Goal: Transaction & Acquisition: Book appointment/travel/reservation

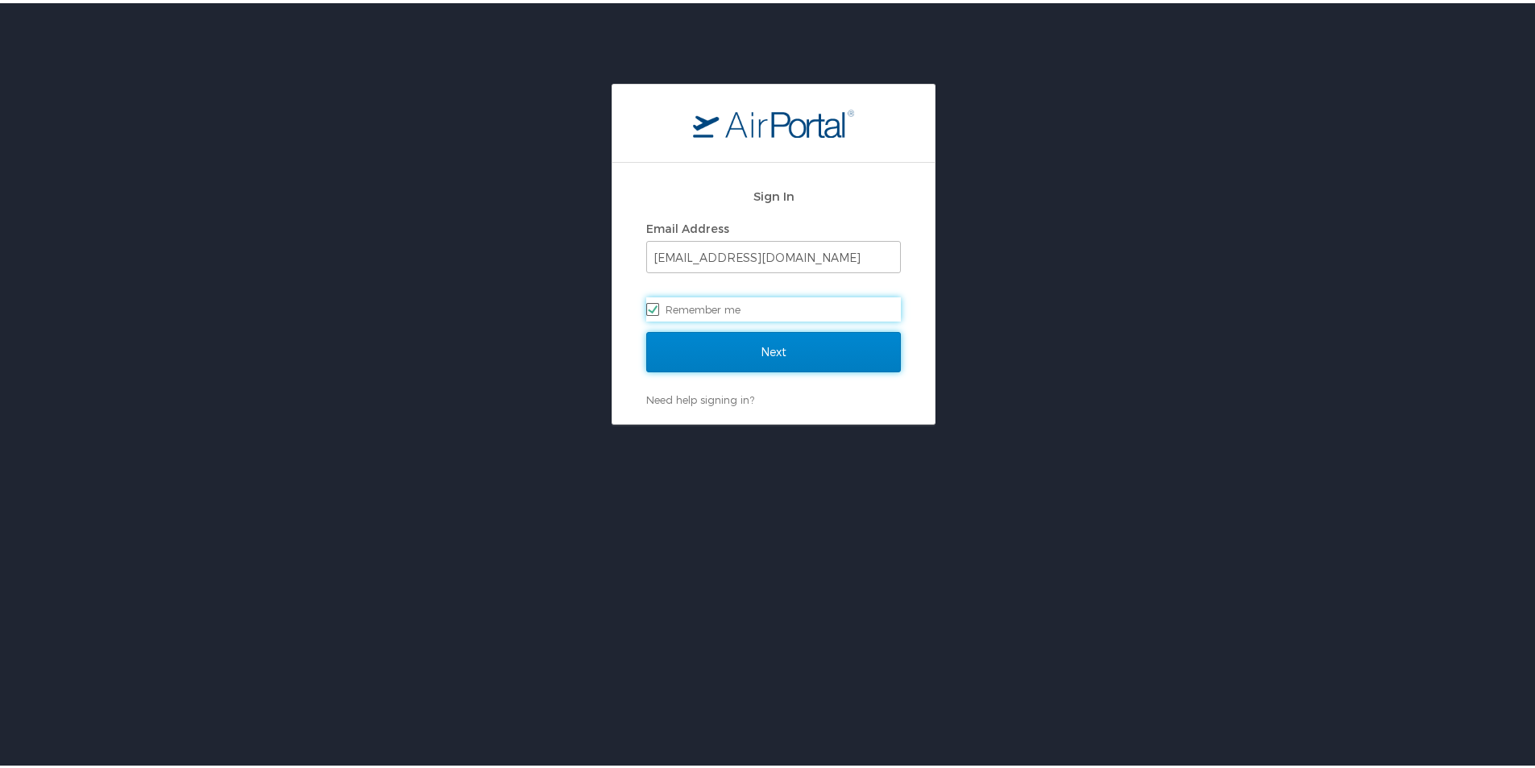
click at [790, 342] on input "Next" at bounding box center [773, 349] width 255 height 40
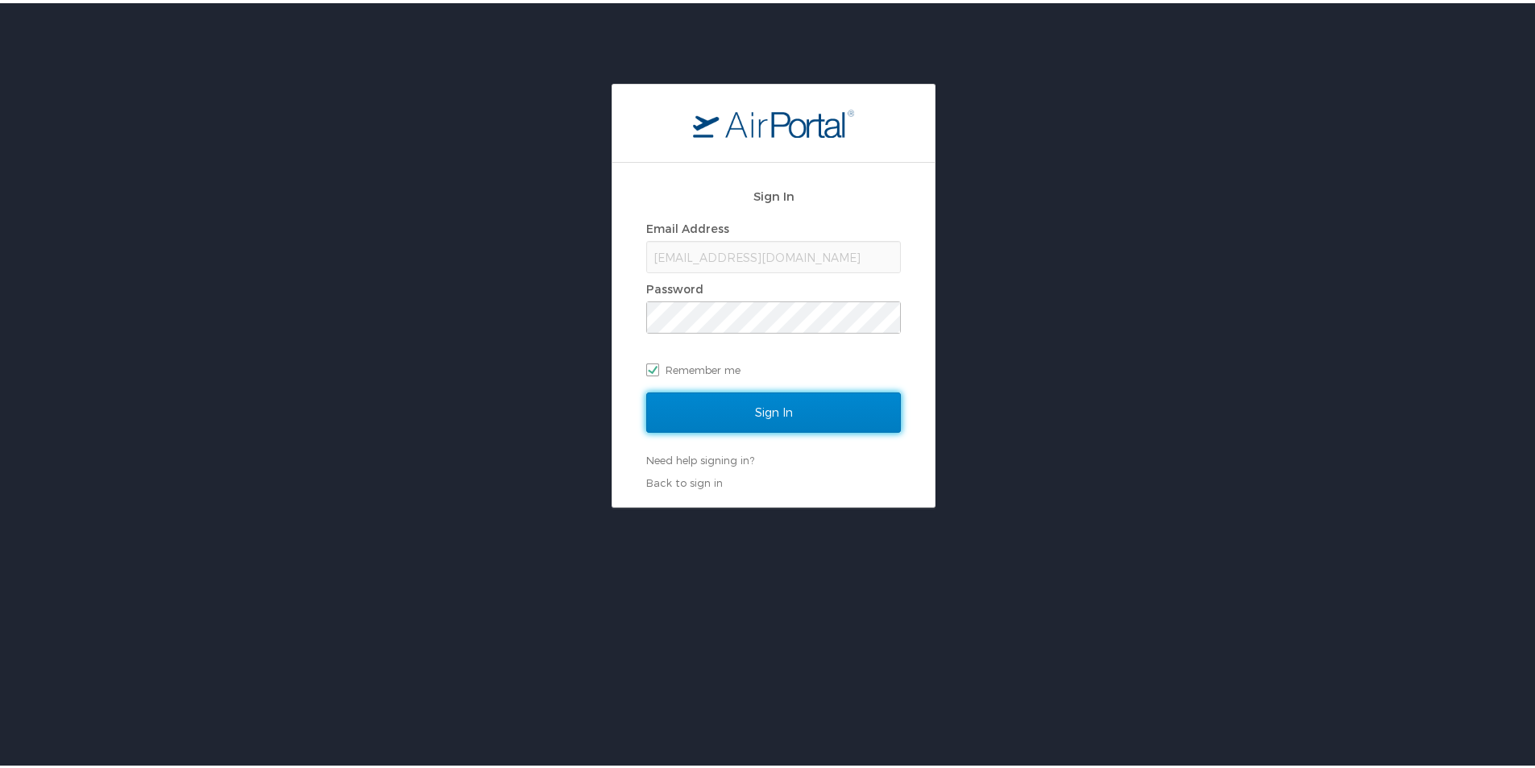
click at [752, 413] on input "Sign In" at bounding box center [773, 409] width 255 height 40
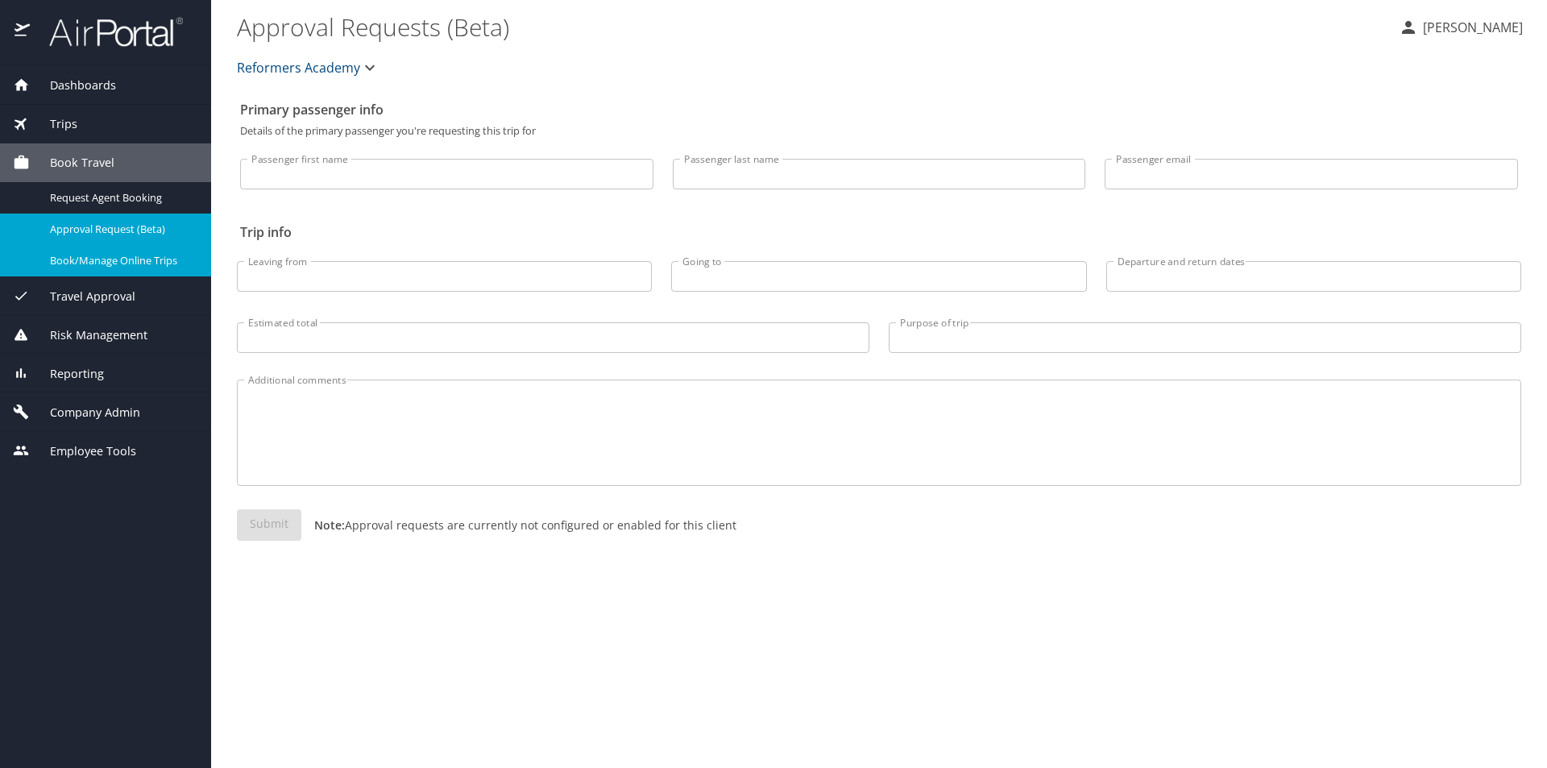
click at [172, 257] on span "Book/Manage Online Trips" at bounding box center [121, 260] width 142 height 15
